Goal: Task Accomplishment & Management: Manage account settings

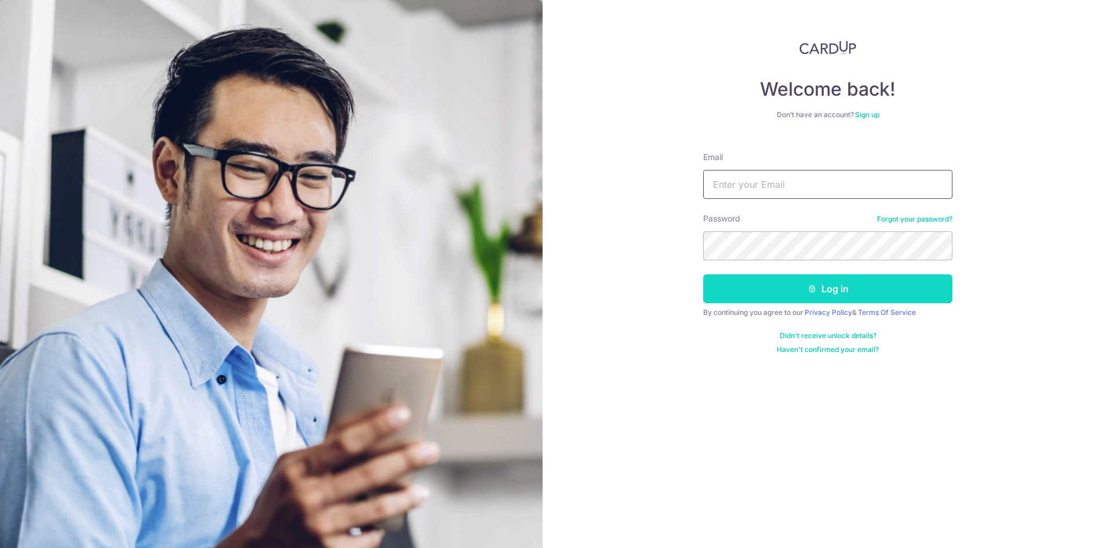
type input "[EMAIL_ADDRESS][DOMAIN_NAME]"
click at [744, 285] on button "Log in" at bounding box center [827, 288] width 249 height 29
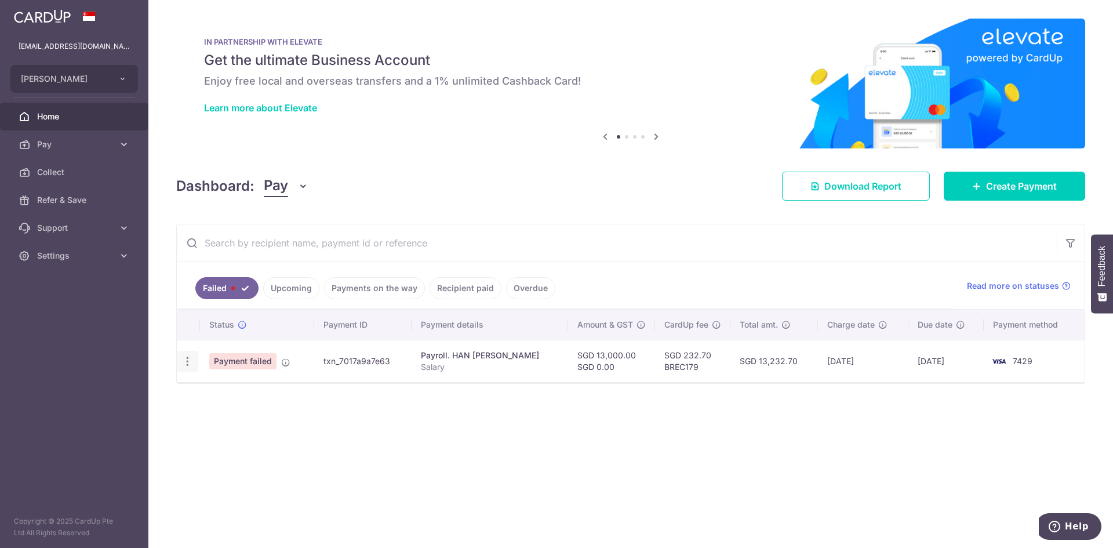
click at [188, 363] on icon "button" at bounding box center [187, 361] width 12 height 12
click at [217, 390] on span "Update payment" at bounding box center [249, 393] width 79 height 14
radio input "true"
type input "13,000.00"
type input "Salary"
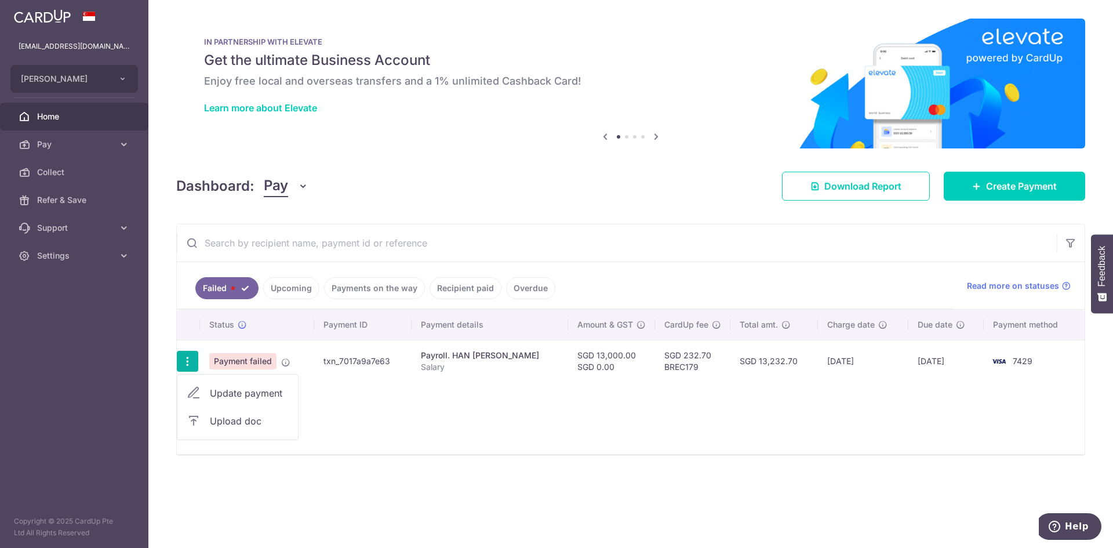
type input "BREC179"
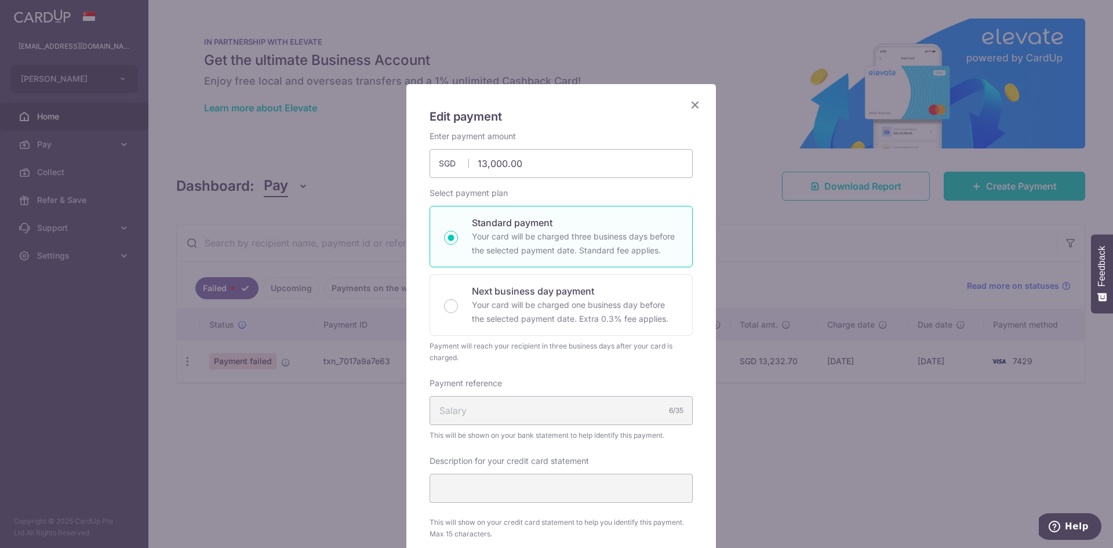
scroll to position [478, 0]
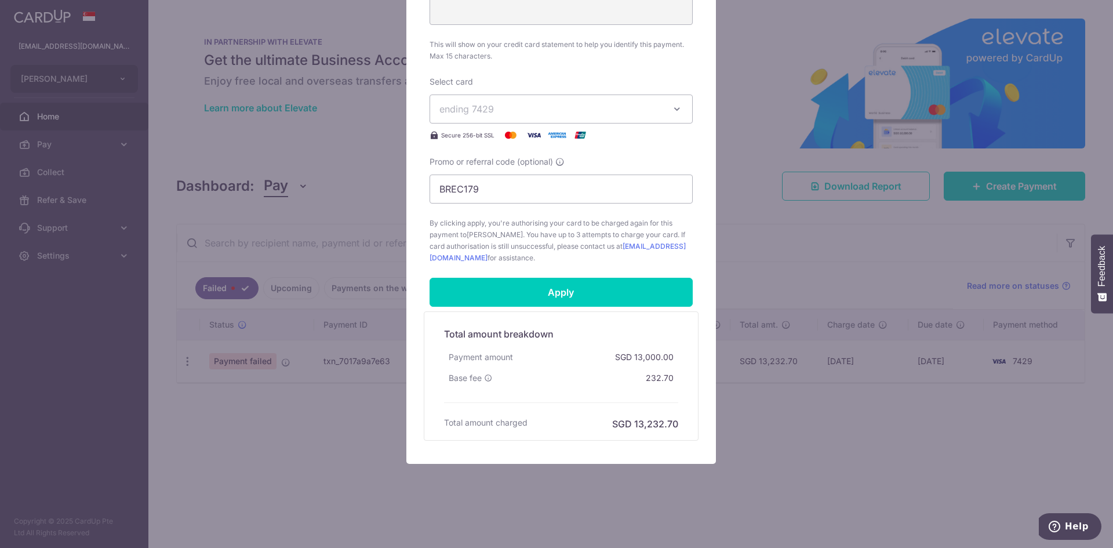
click at [643, 113] on span "ending 7429" at bounding box center [550, 109] width 223 height 14
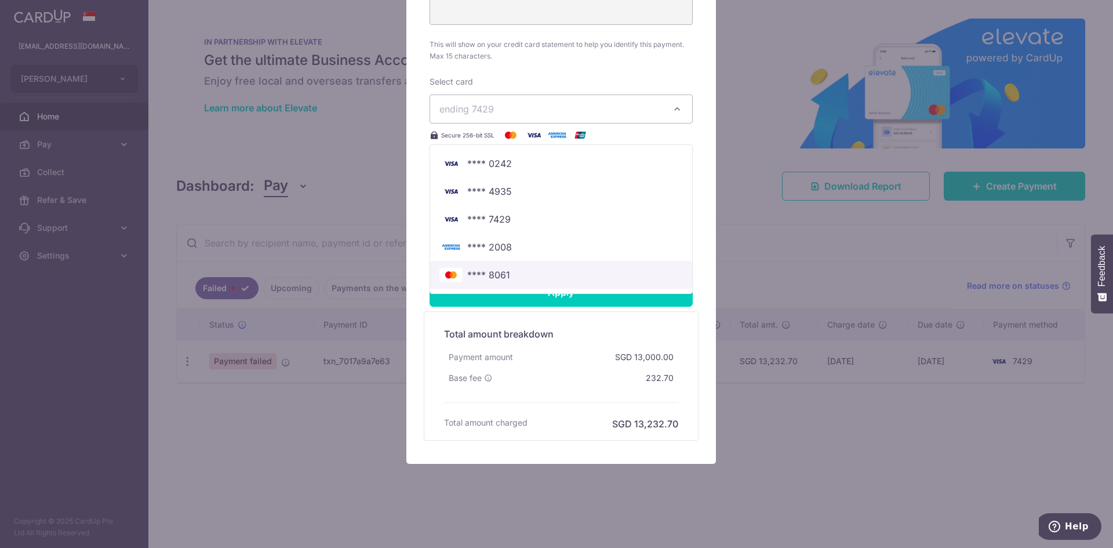
click at [543, 275] on span "**** 8061" at bounding box center [560, 275] width 243 height 14
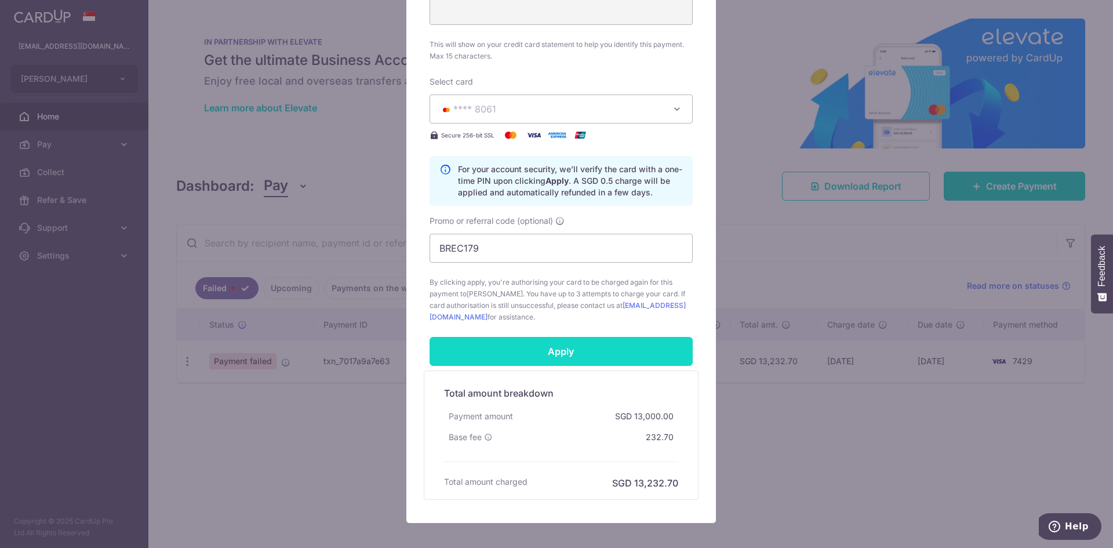
click at [558, 345] on input "Apply" at bounding box center [561, 351] width 263 height 29
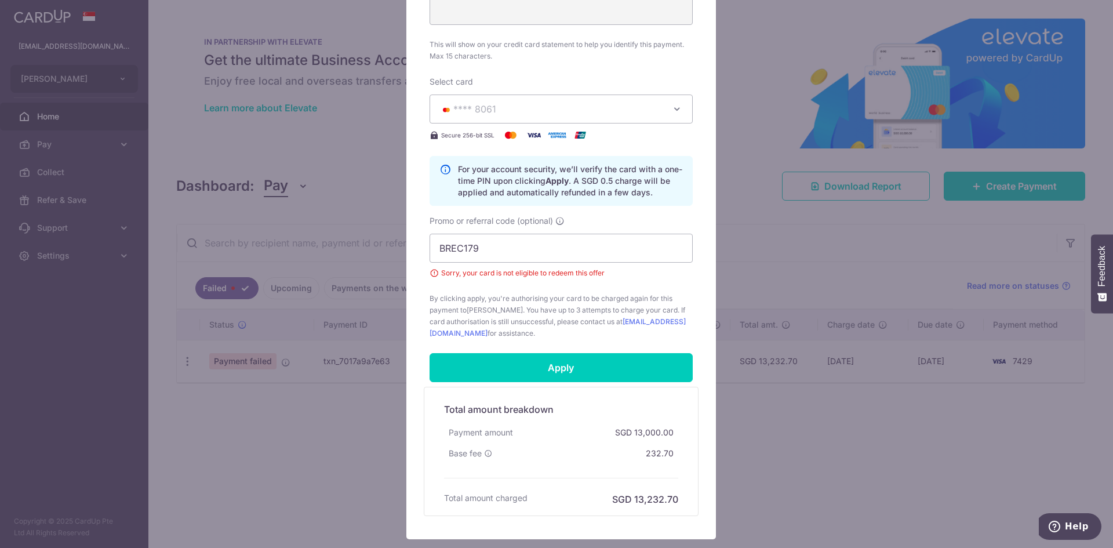
click at [653, 104] on span "**** 8061" at bounding box center [550, 109] width 223 height 14
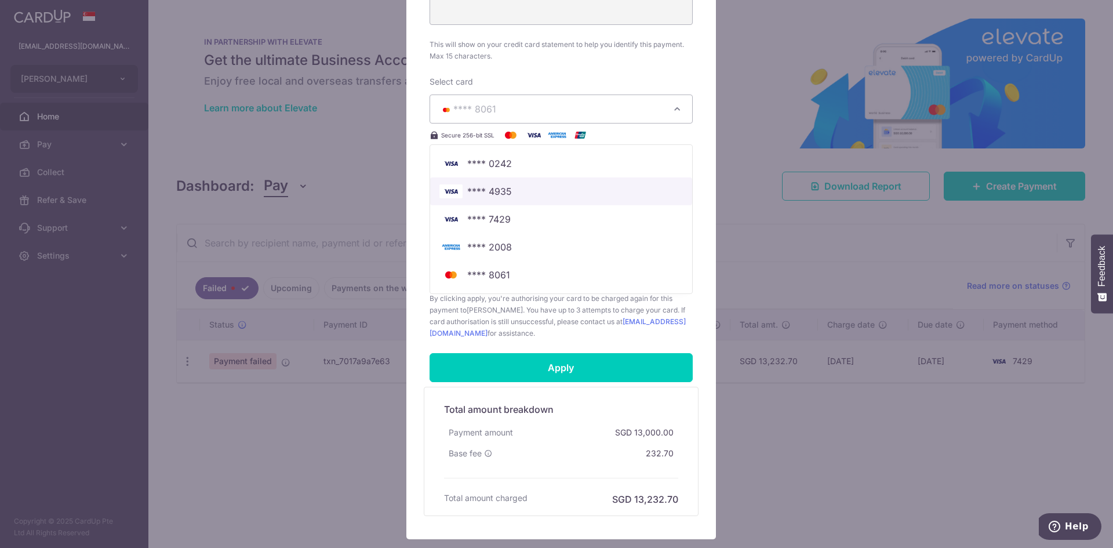
click at [503, 196] on span "**** 4935" at bounding box center [489, 191] width 45 height 14
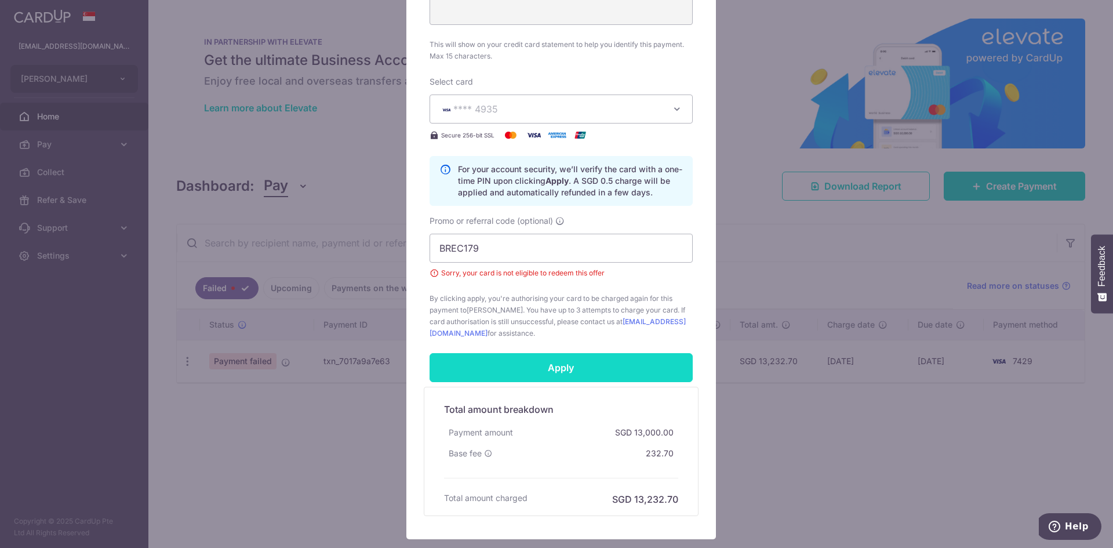
click at [554, 363] on input "Apply" at bounding box center [561, 367] width 263 height 29
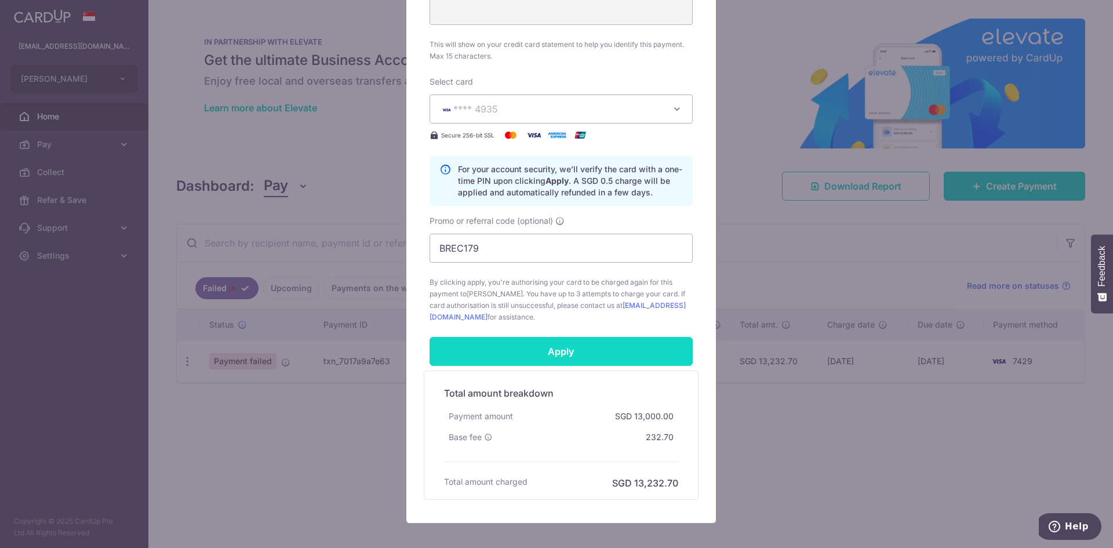
click at [611, 356] on input "Apply" at bounding box center [561, 351] width 263 height 29
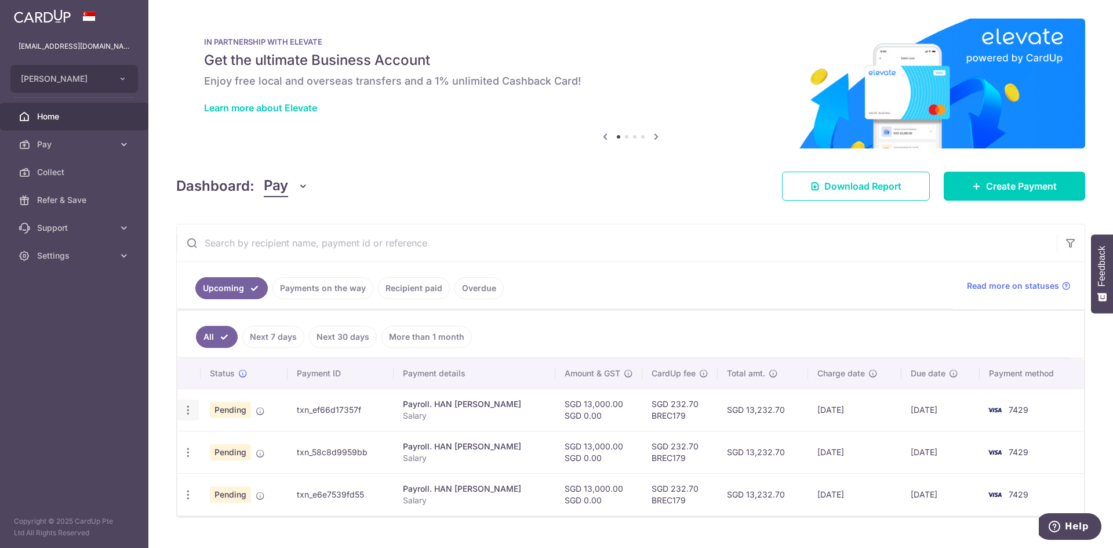
click at [189, 414] on icon "button" at bounding box center [188, 410] width 12 height 12
click at [248, 444] on span "Update payment" at bounding box center [249, 442] width 79 height 14
radio input "true"
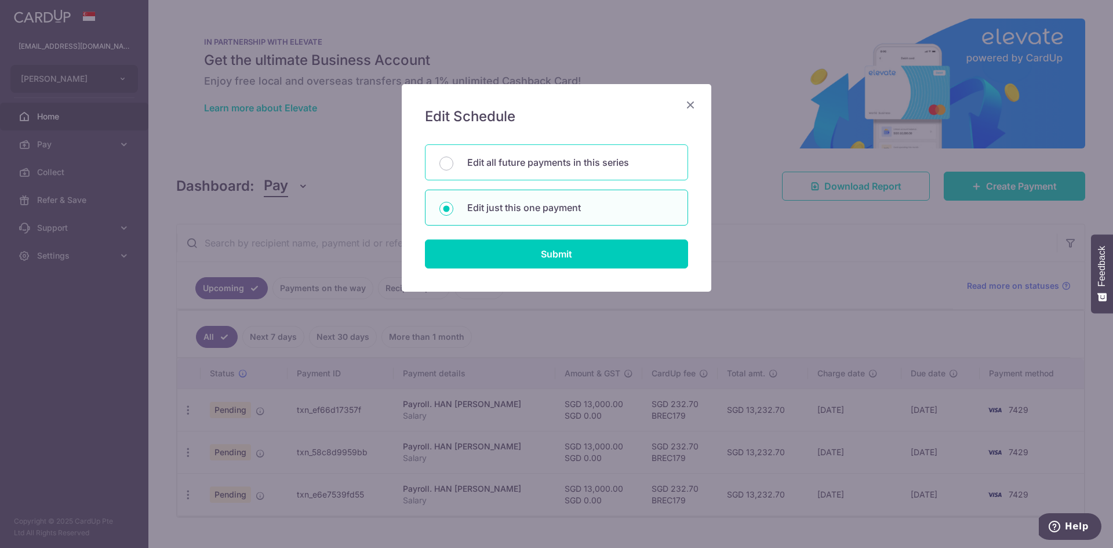
click at [590, 158] on p "Edit all future payments in this series" at bounding box center [570, 162] width 206 height 14
click at [453, 158] on input "Edit all future payments in this series" at bounding box center [446, 164] width 14 height 14
radio input "true"
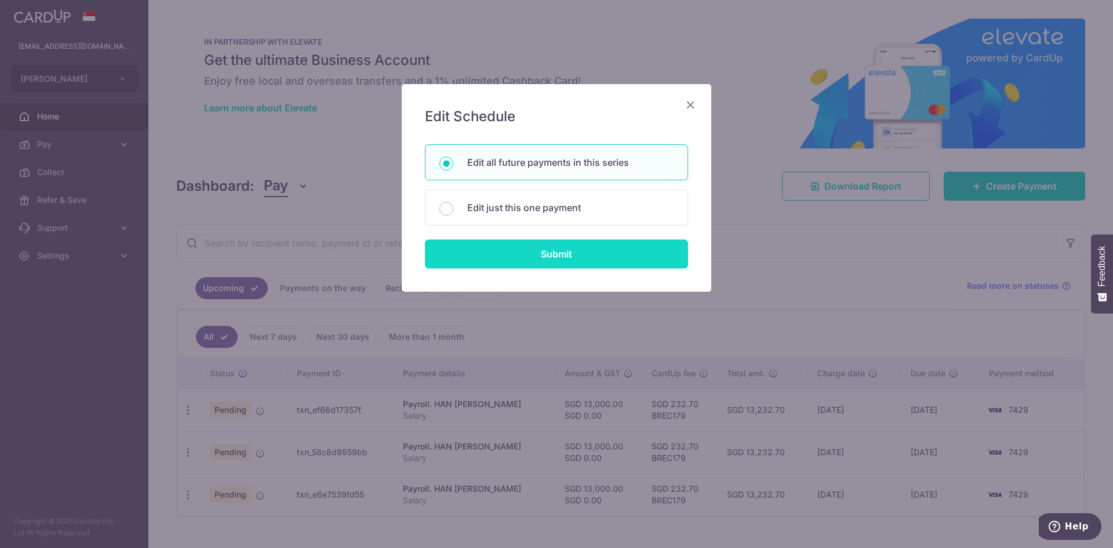
click at [562, 250] on input "Submit" at bounding box center [556, 253] width 263 height 29
radio input "true"
type input "13,000.00"
type input "Salary"
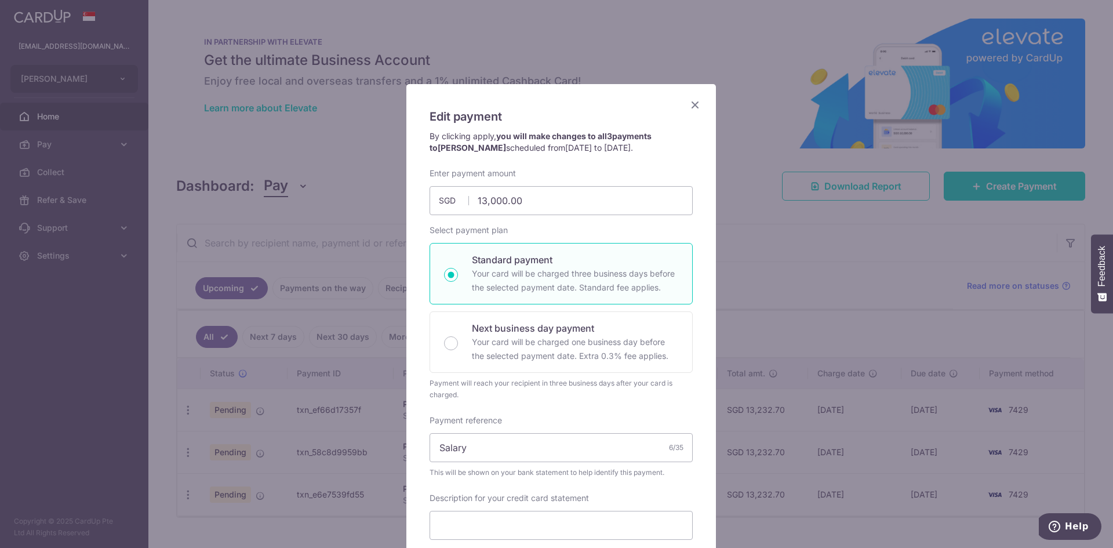
scroll to position [409, 0]
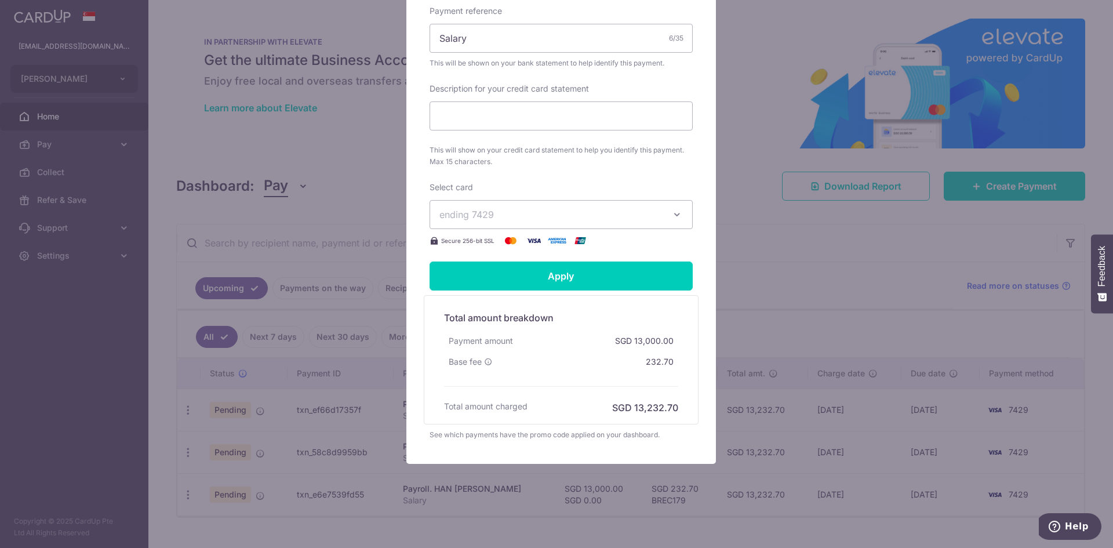
click at [616, 214] on span "ending 7429" at bounding box center [550, 215] width 223 height 14
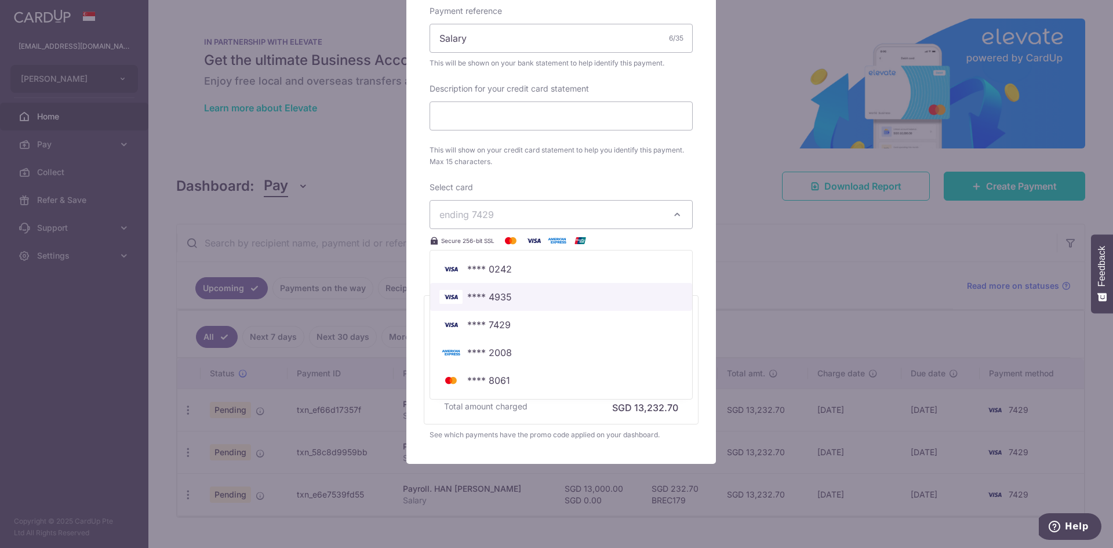
click at [547, 295] on span "**** 4935" at bounding box center [560, 297] width 243 height 14
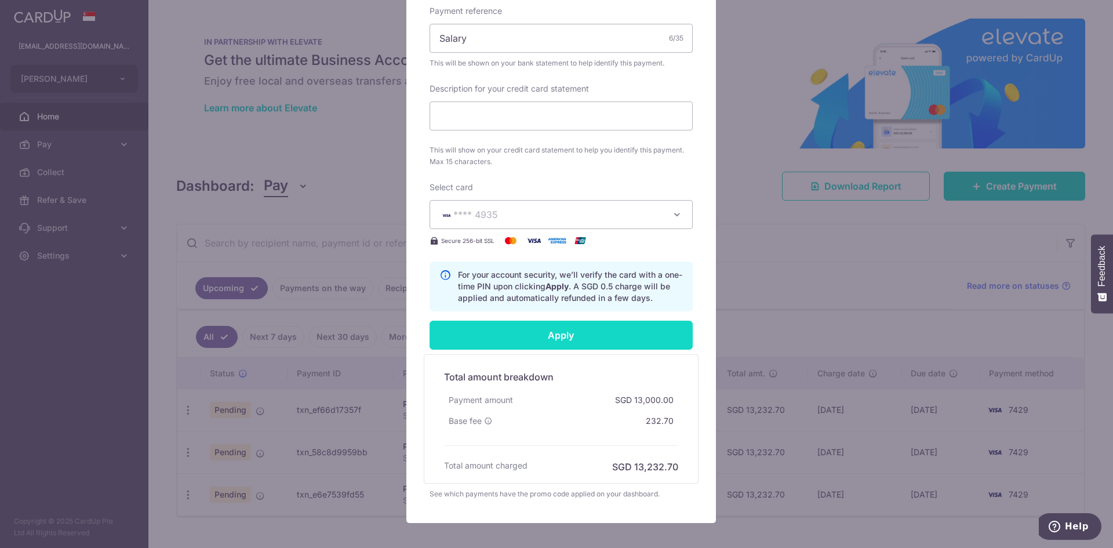
click at [575, 332] on input "Apply" at bounding box center [561, 335] width 263 height 29
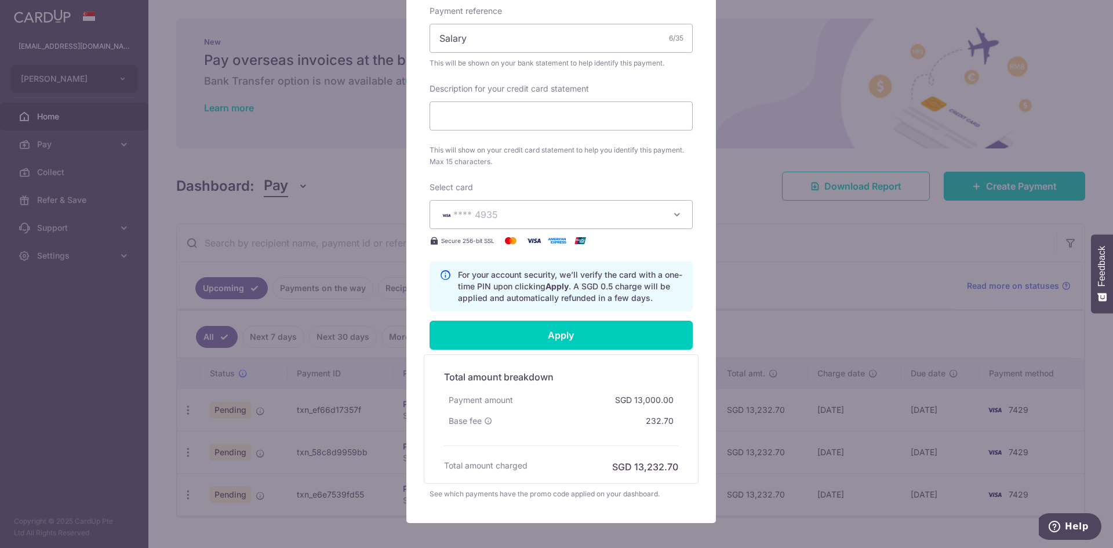
type input "Successfully Applied"
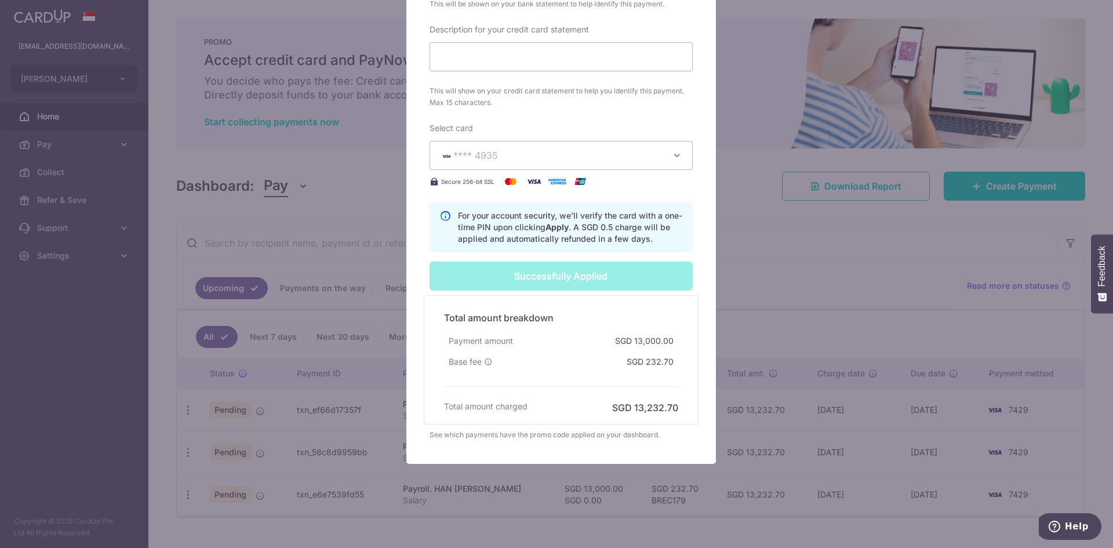
scroll to position [0, 0]
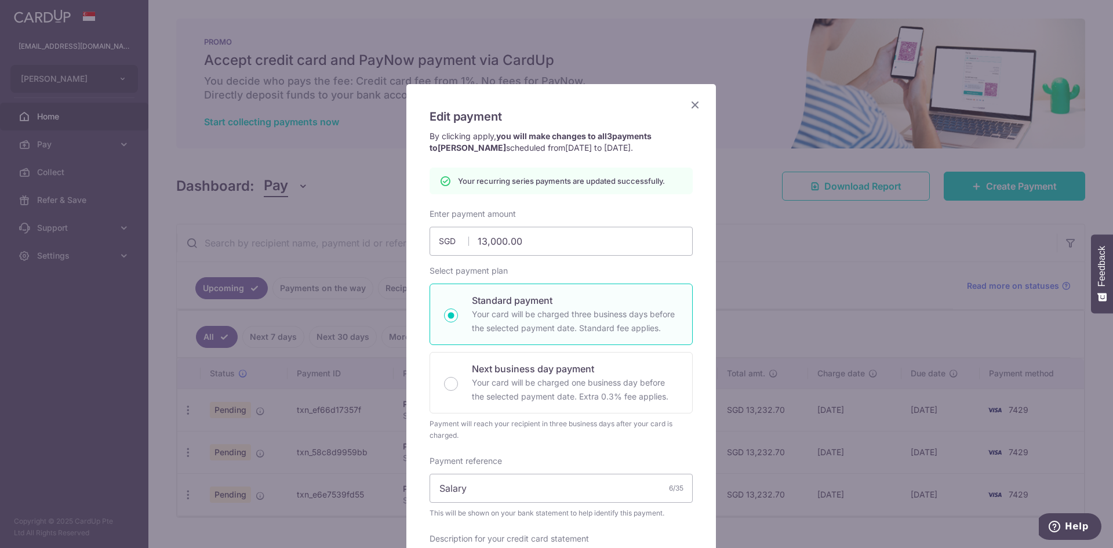
click at [695, 106] on icon "Close" at bounding box center [695, 104] width 14 height 14
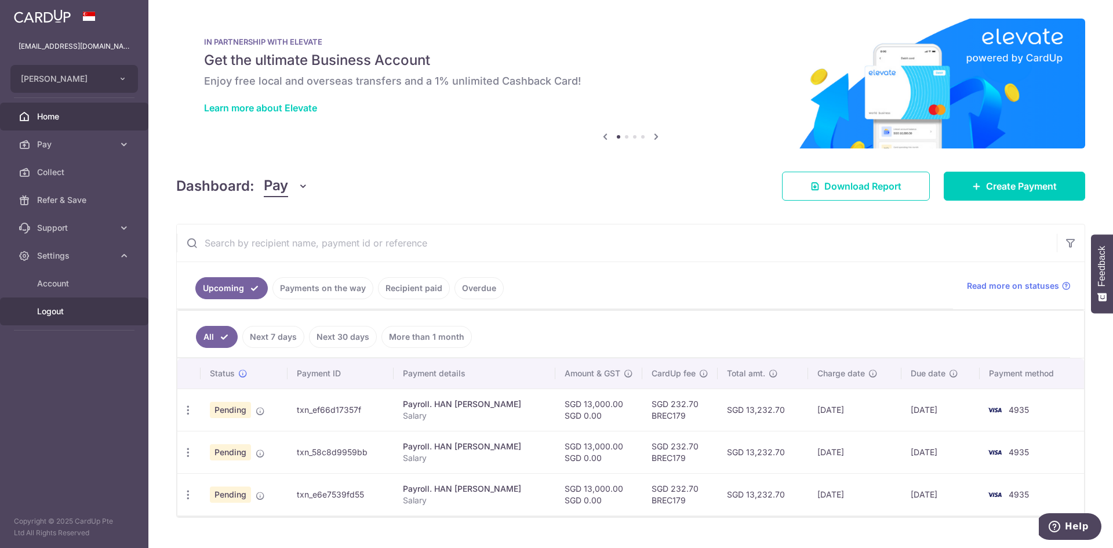
click at [53, 319] on link "Logout" at bounding box center [74, 311] width 148 height 28
